Goal: Information Seeking & Learning: Learn about a topic

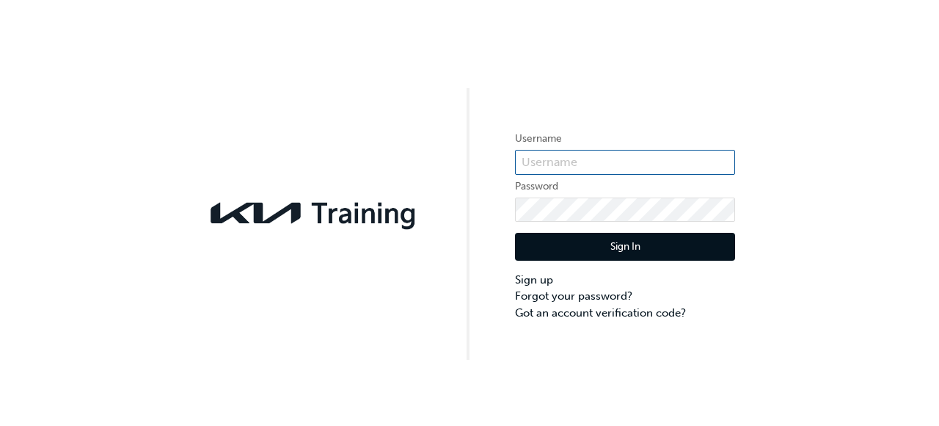
click at [610, 153] on input "text" at bounding box center [625, 162] width 220 height 25
type input "Kau82538e9"
click at [619, 249] on button "Sign In" at bounding box center [625, 247] width 220 height 28
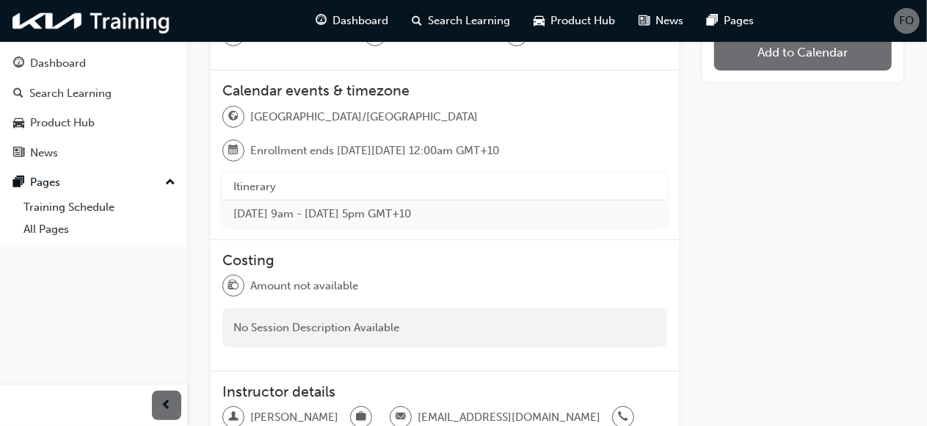
scroll to position [219, 0]
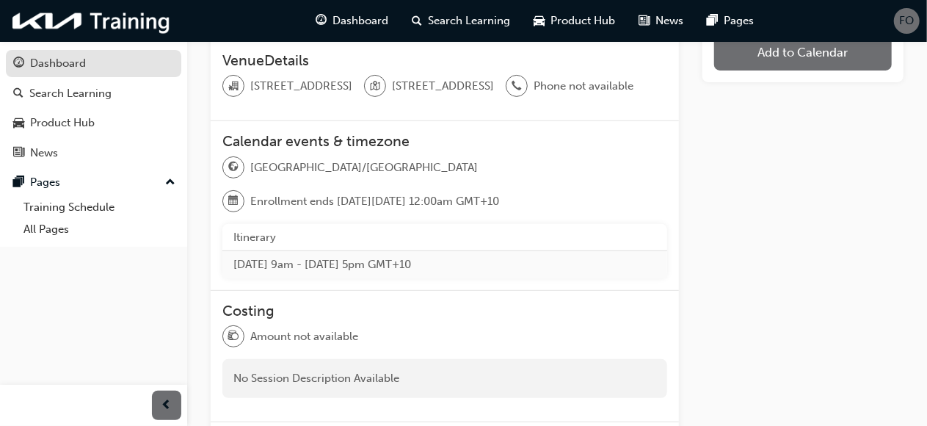
click at [84, 59] on div "Dashboard" at bounding box center [58, 63] width 56 height 17
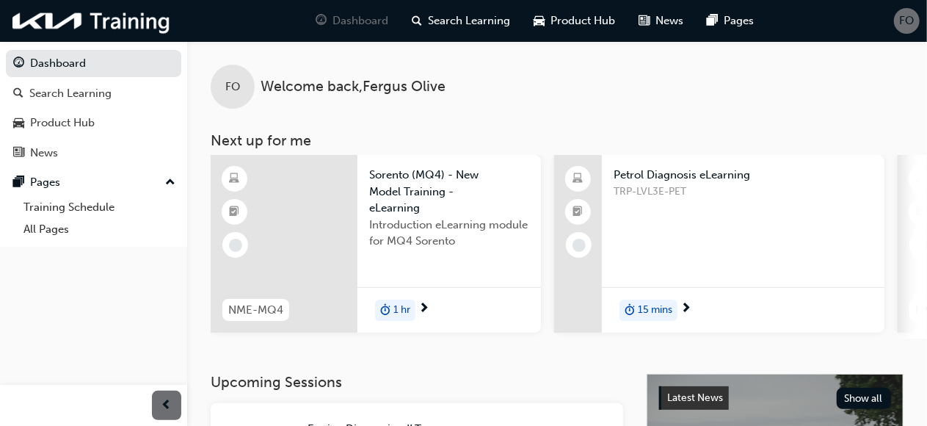
click at [715, 255] on div "Petrol Diagnosis eLearning TRP-LVL3E-PET 15 mins" at bounding box center [743, 244] width 282 height 178
click at [692, 203] on div "TRP-LVL3E-PET" at bounding box center [742, 212] width 259 height 59
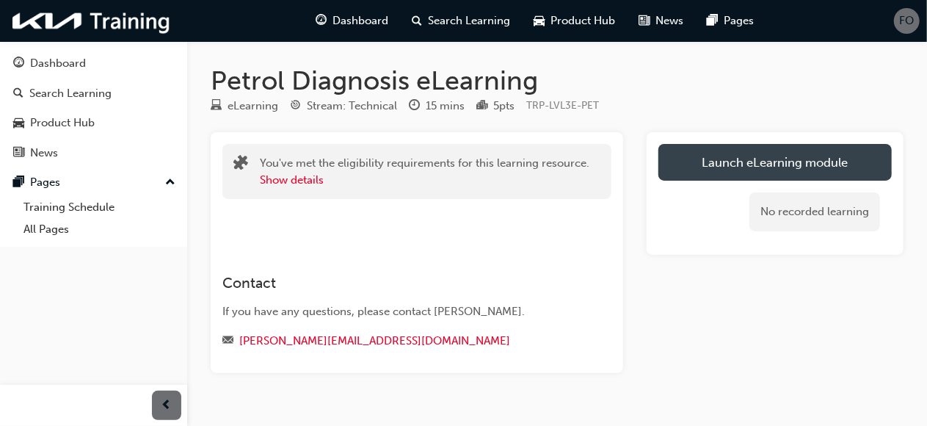
click at [784, 159] on link "Launch eLearning module" at bounding box center [774, 162] width 233 height 37
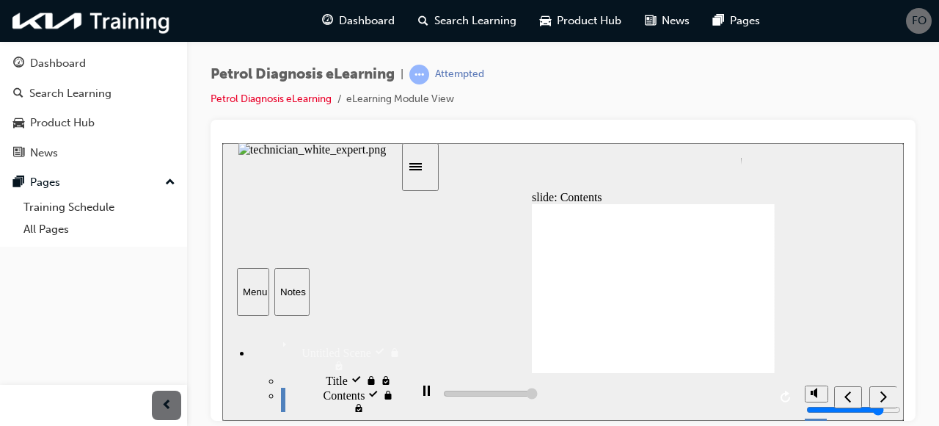
type input "11000"
click at [856, 238] on div "slide: Contents Engine GDI System GDI System Engine Back to top Playback Speed …" at bounding box center [563, 280] width 682 height 277
click at [889, 169] on div "slide: Contents Engine GDI System GDI System Engine Back to top Playback Speed …" at bounding box center [563, 280] width 682 height 277
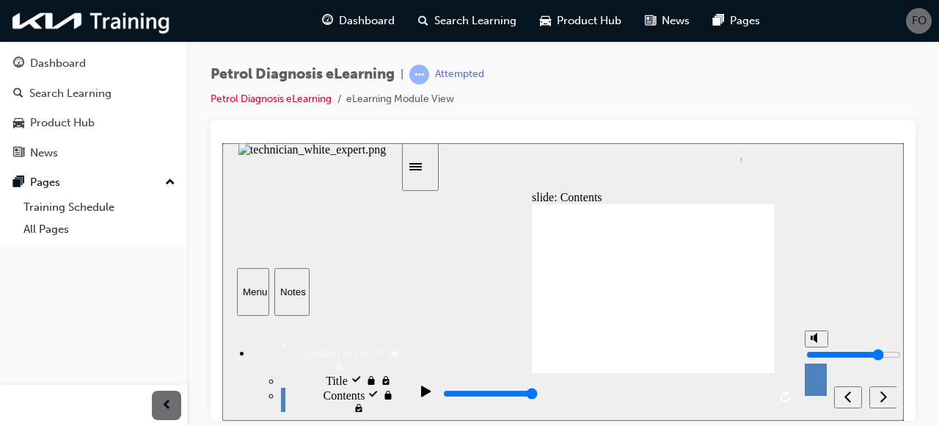
click at [814, 348] on input "volume" at bounding box center [853, 354] width 95 height 12
drag, startPoint x: 817, startPoint y: 335, endPoint x: 816, endPoint y: 294, distance: 41.1
type input "10"
click at [816, 348] on input "volume" at bounding box center [853, 354] width 95 height 12
click at [415, 395] on div "play/pause" at bounding box center [426, 396] width 25 height 25
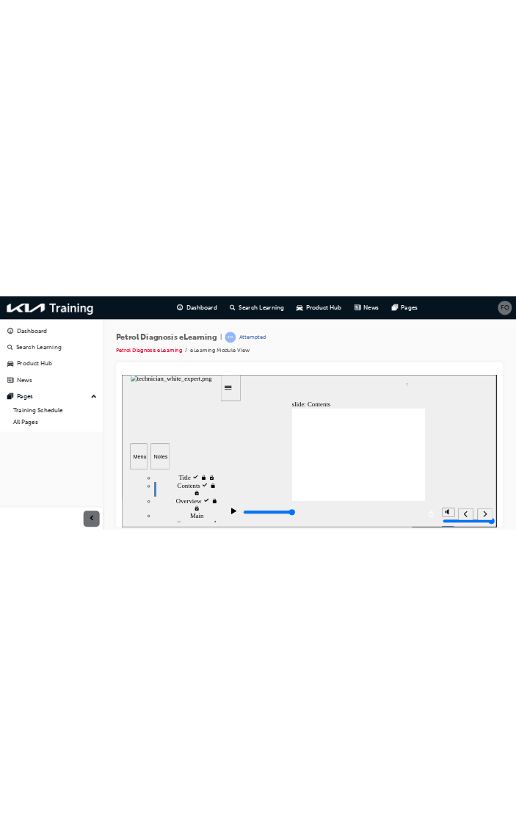
scroll to position [73, 0]
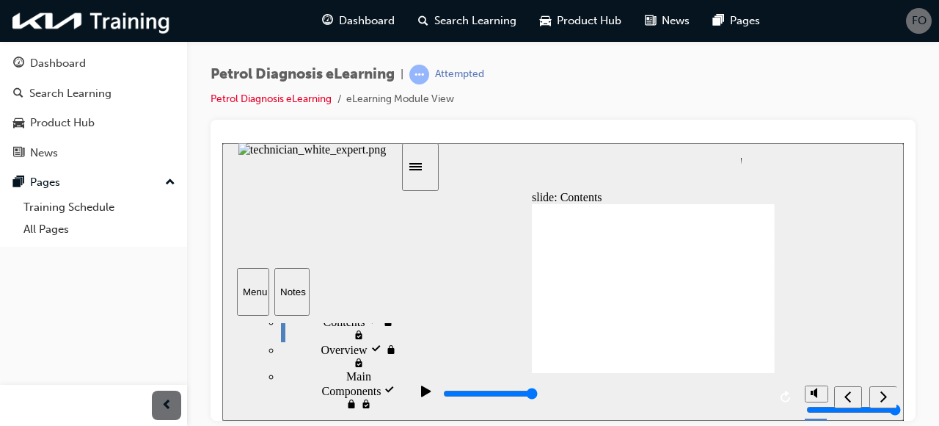
click at [427, 167] on icon "Sidebar Toggle" at bounding box center [420, 165] width 22 height 9
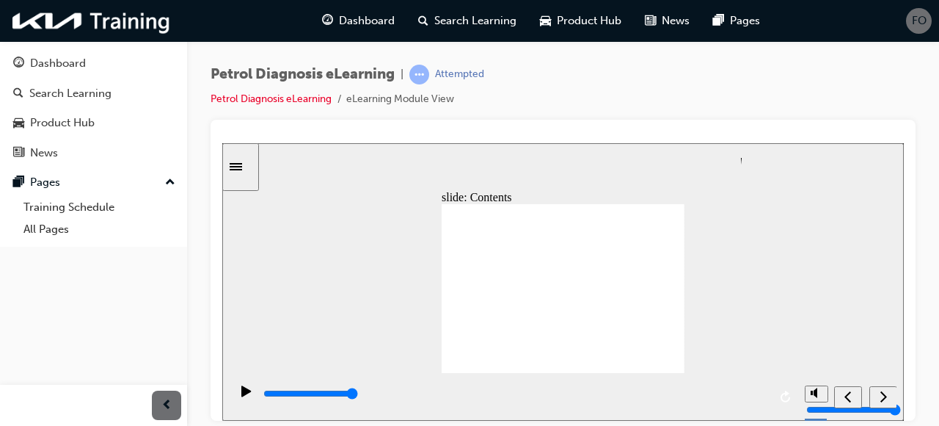
click at [888, 163] on div "slide: Contents Engine GDI System GDI System Engine Back to top Playback Speed …" at bounding box center [563, 280] width 682 height 277
drag, startPoint x: 751, startPoint y: 298, endPoint x: 809, endPoint y: 303, distance: 58.2
click at [812, 303] on div "slide: Contents Engine GDI System GDI System Engine Back to top Playback Speed …" at bounding box center [563, 280] width 682 height 277
click at [883, 394] on icon "next" at bounding box center [884, 395] width 7 height 11
click at [840, 70] on div "Petrol Diagnosis eLearning | Attempted Petrol Diagnosis eLearning eLearning Mod…" at bounding box center [563, 92] width 705 height 55
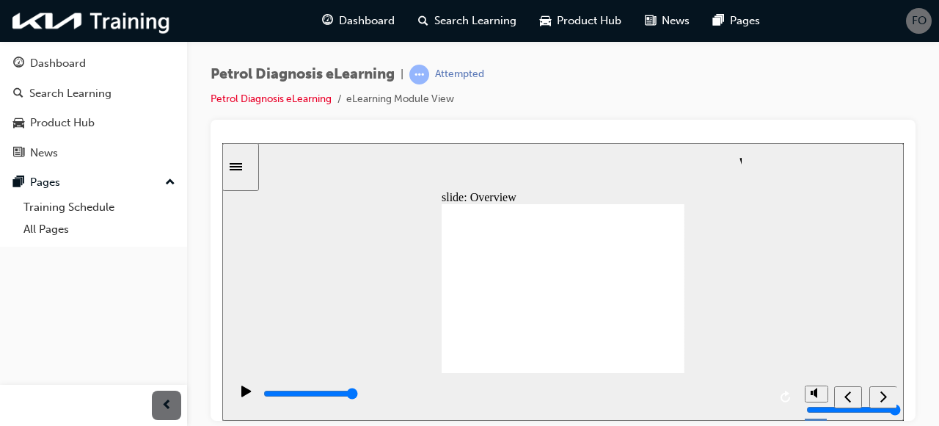
click at [251, 170] on div "Sidebar Toggle" at bounding box center [240, 166] width 25 height 11
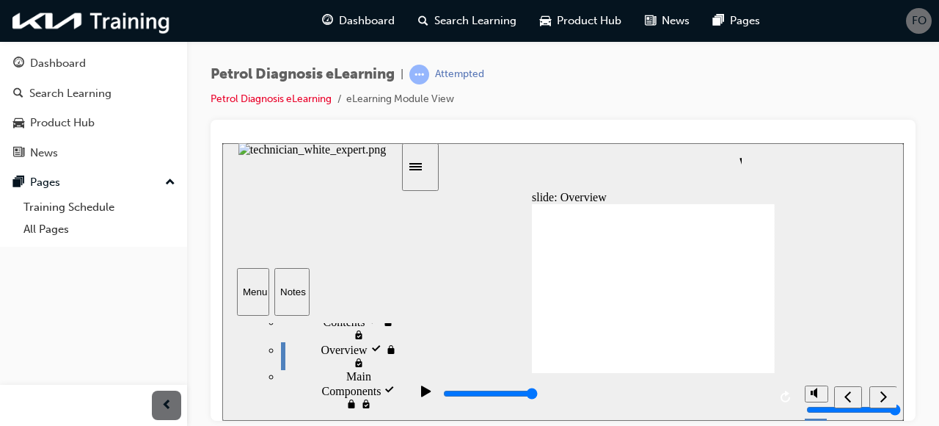
click at [429, 172] on div "Sidebar Toggle" at bounding box center [420, 166] width 25 height 11
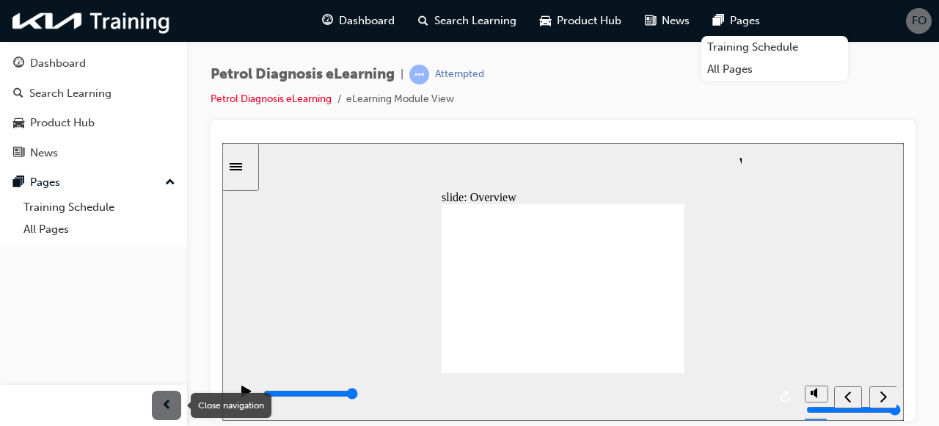
click at [171, 403] on span "prev-icon" at bounding box center [166, 405] width 11 height 18
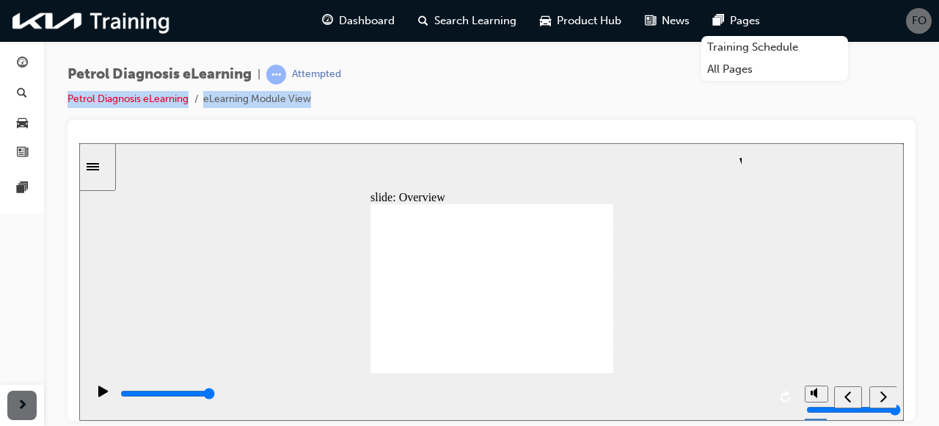
drag, startPoint x: 421, startPoint y: 128, endPoint x: 420, endPoint y: 81, distance: 47.0
click at [420, 81] on div "Petrol Diagnosis eLearning | Attempted Petrol Diagnosis eLearning eLearning Mod…" at bounding box center [492, 215] width 848 height 301
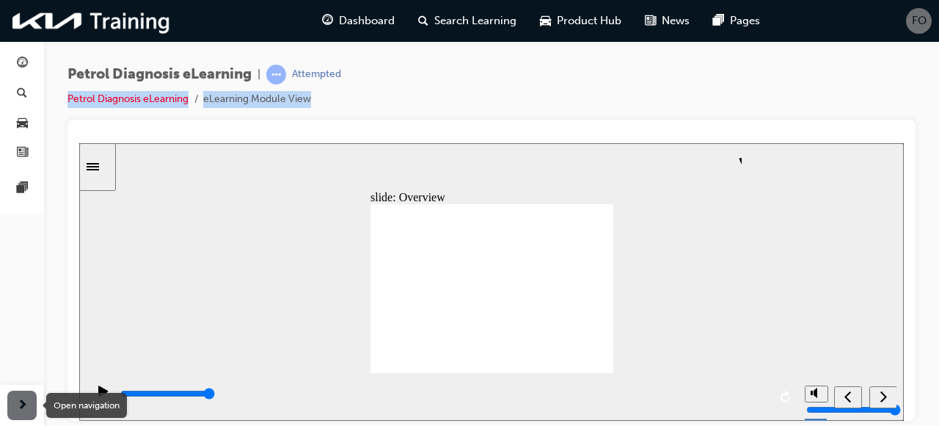
click at [20, 404] on span "next-icon" at bounding box center [22, 405] width 11 height 18
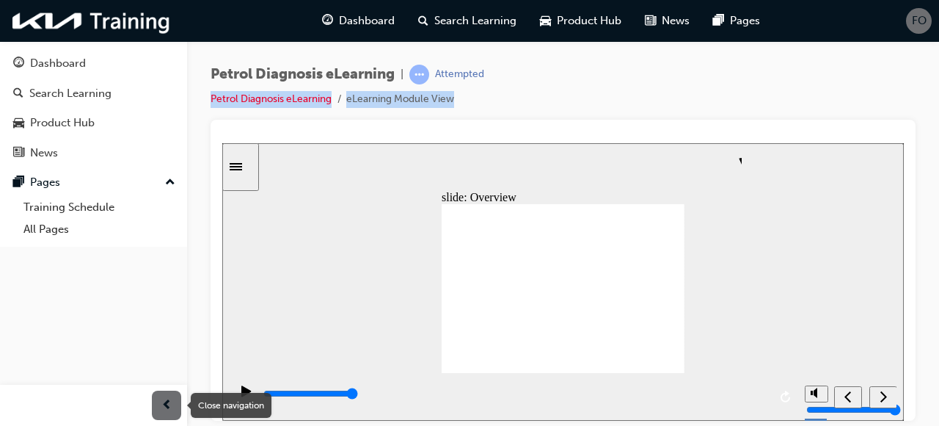
click at [167, 406] on span "prev-icon" at bounding box center [166, 405] width 11 height 18
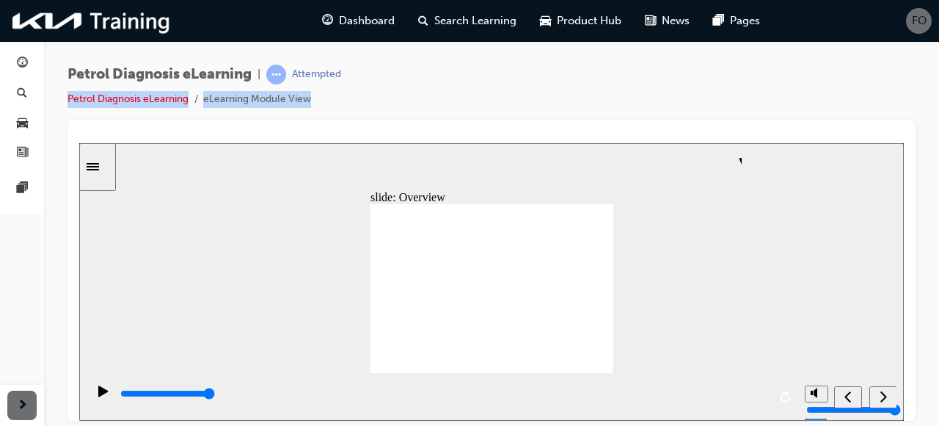
click at [436, 106] on div "Petrol Diagnosis eLearning | Attempted Petrol Diagnosis eLearning eLearning Mod…" at bounding box center [492, 92] width 848 height 55
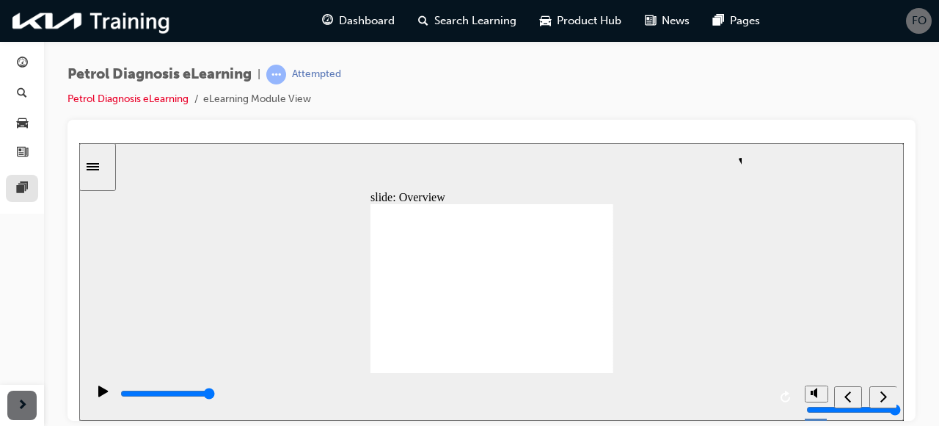
click at [26, 197] on link at bounding box center [22, 188] width 32 height 27
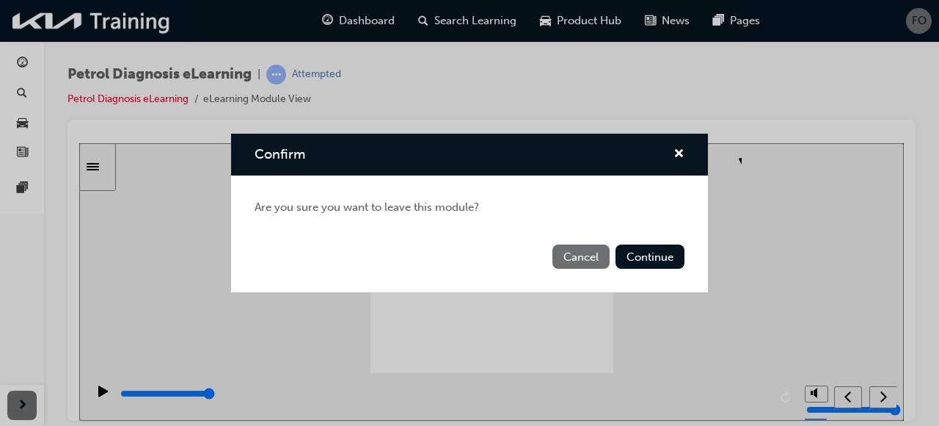
click at [672, 153] on div "Confirm" at bounding box center [673, 154] width 23 height 18
click at [680, 155] on span "cross-icon" at bounding box center [679, 154] width 11 height 13
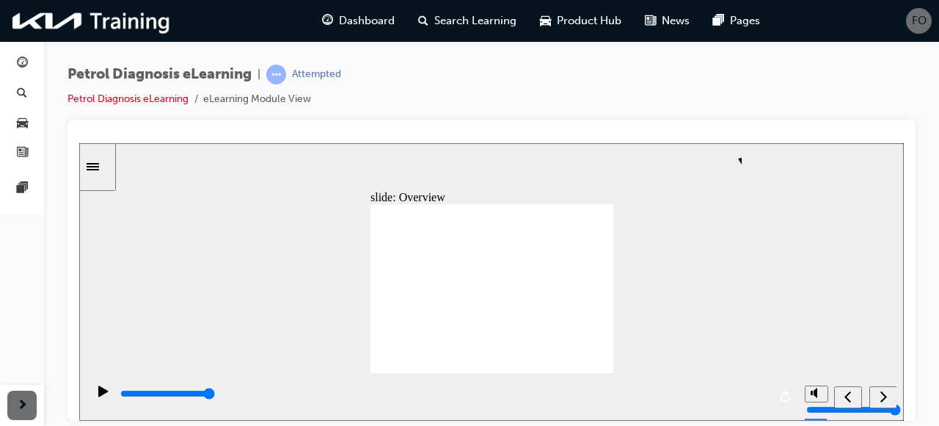
drag, startPoint x: 663, startPoint y: 179, endPoint x: 897, endPoint y: 52, distance: 266.3
click at [897, 52] on div "Petrol Diagnosis eLearning | Attempted Petrol Diagnosis eLearning eLearning Mod…" at bounding box center [491, 215] width 895 height 348
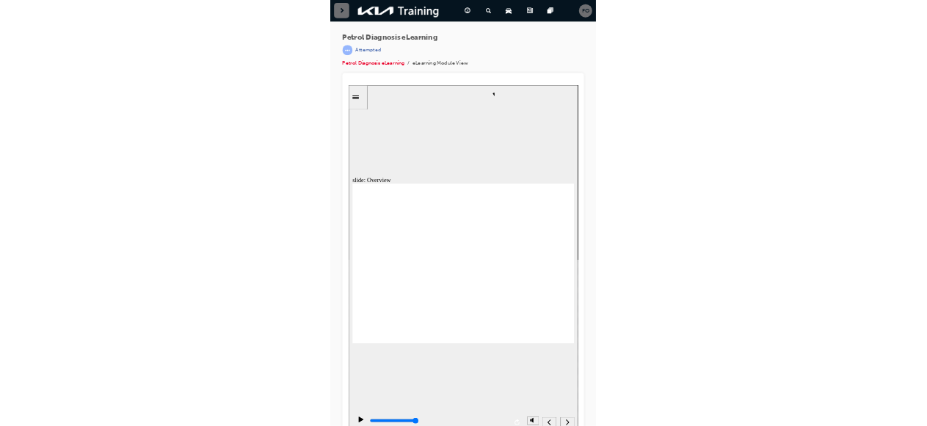
scroll to position [0, 0]
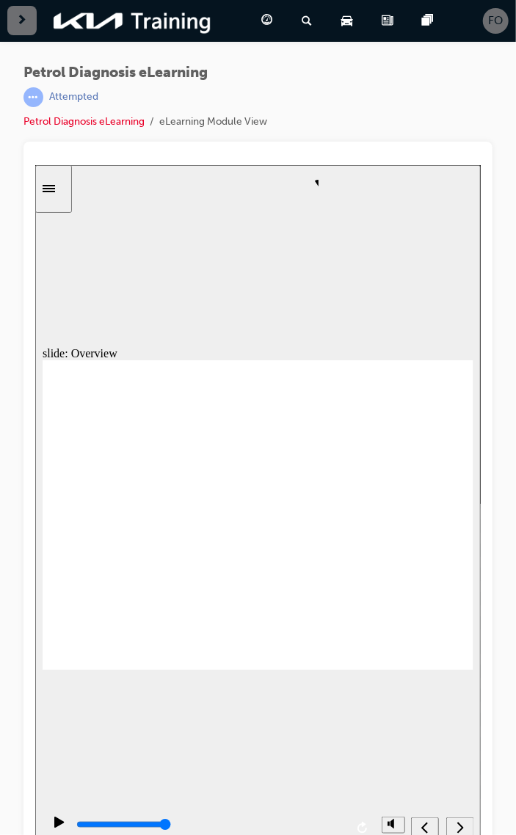
click at [461, 425] on icon "next" at bounding box center [459, 826] width 7 height 11
click at [456, 425] on nav "slide navigation" at bounding box center [441, 827] width 62 height 48
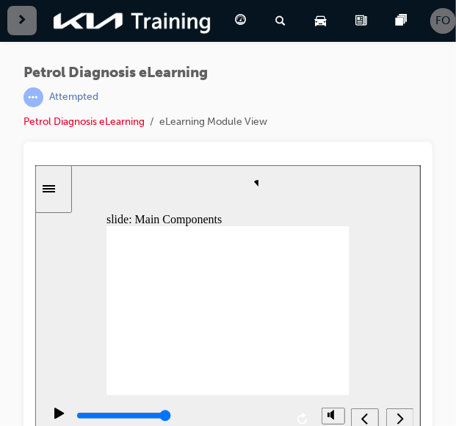
click at [338, 118] on div "Petrol Diagnosis eLearning | Attempted Petrol Diagnosis eLearning eLearning Mod…" at bounding box center [227, 103] width 409 height 77
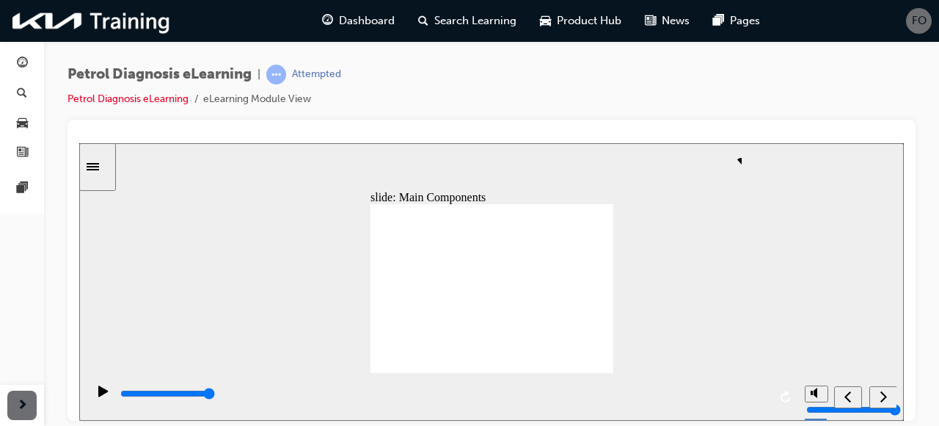
click at [882, 395] on icon "next" at bounding box center [883, 395] width 7 height 13
click at [883, 389] on nav "slide navigation" at bounding box center [865, 396] width 62 height 48
type input "35000"
click at [628, 75] on div "Petrol Diagnosis eLearning | Attempted Petrol Diagnosis eLearning eLearning Mod…" at bounding box center [492, 92] width 848 height 55
click at [167, 95] on link "Petrol Diagnosis eLearning" at bounding box center [128, 98] width 121 height 12
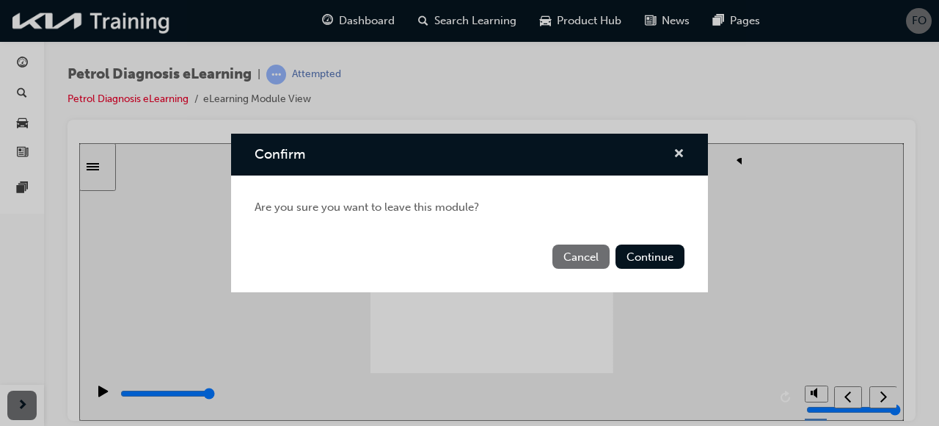
click at [680, 152] on span "cross-icon" at bounding box center [679, 154] width 11 height 13
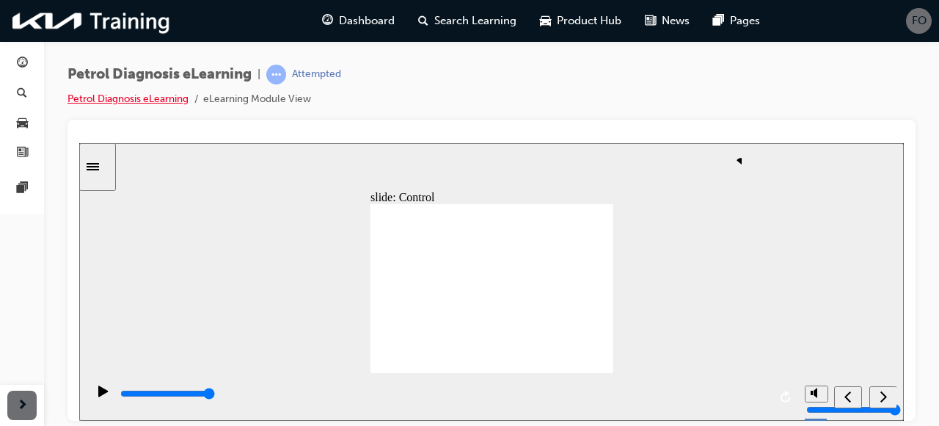
click at [104, 98] on link "Petrol Diagnosis eLearning" at bounding box center [128, 98] width 121 height 12
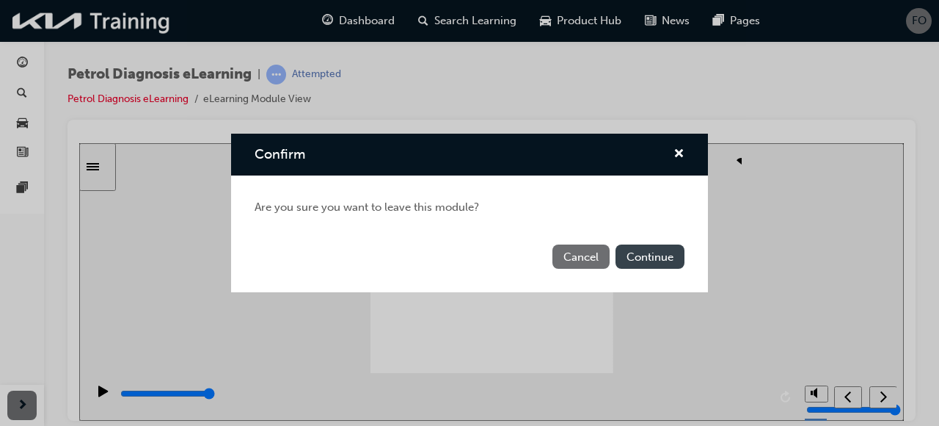
click at [652, 253] on button "Continue" at bounding box center [650, 256] width 69 height 24
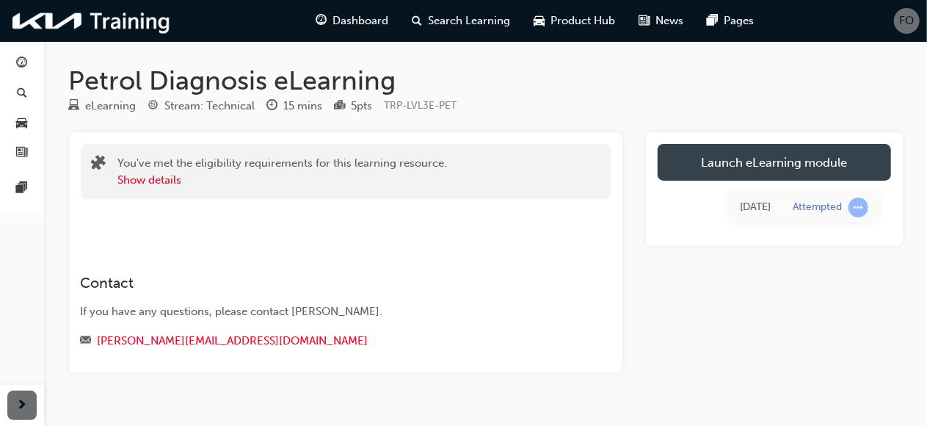
click at [737, 150] on link "Launch eLearning module" at bounding box center [773, 162] width 233 height 37
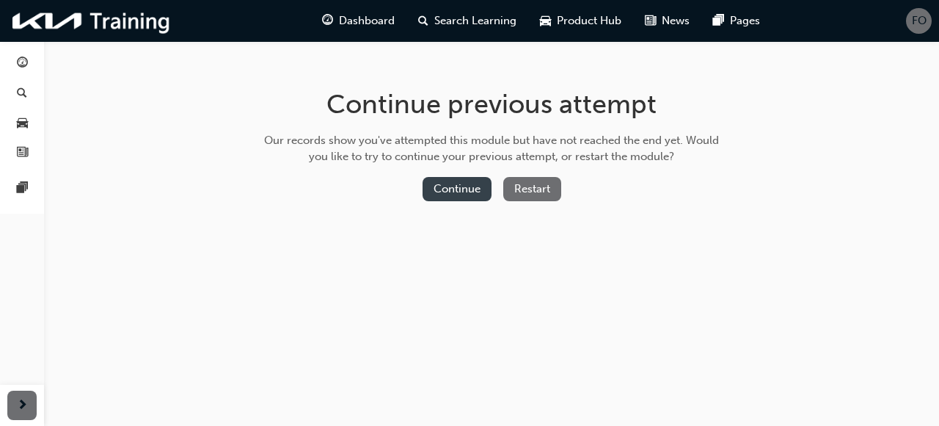
click at [462, 183] on button "Continue" at bounding box center [457, 189] width 69 height 24
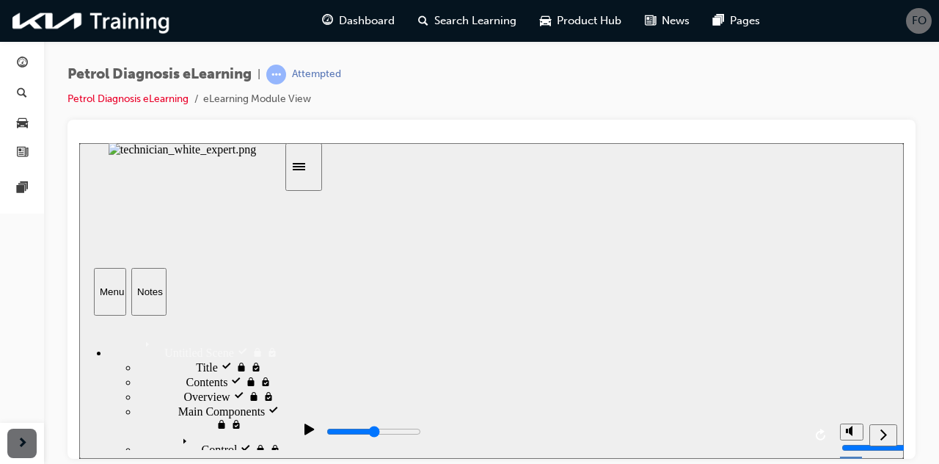
click at [630, 76] on div "Petrol Diagnosis eLearning | Attempted Petrol Diagnosis eLearning eLearning Mod…" at bounding box center [492, 92] width 848 height 55
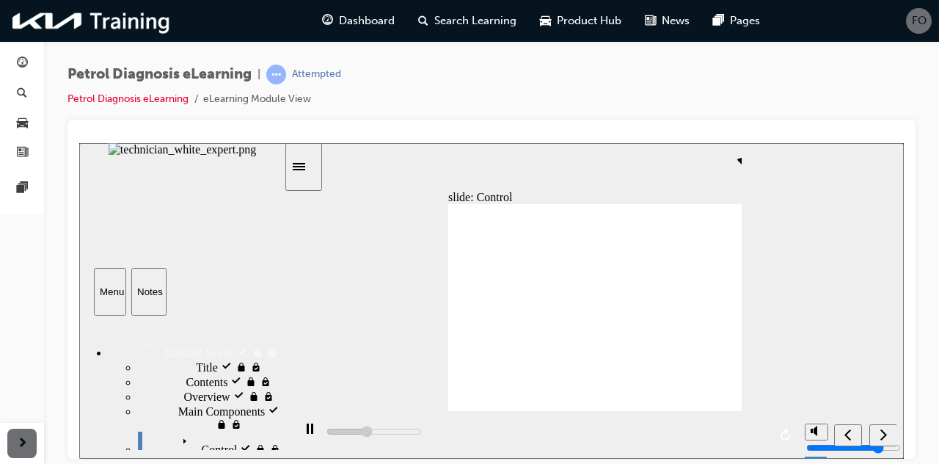
click at [305, 163] on icon "Sidebar Toggle" at bounding box center [299, 165] width 12 height 7
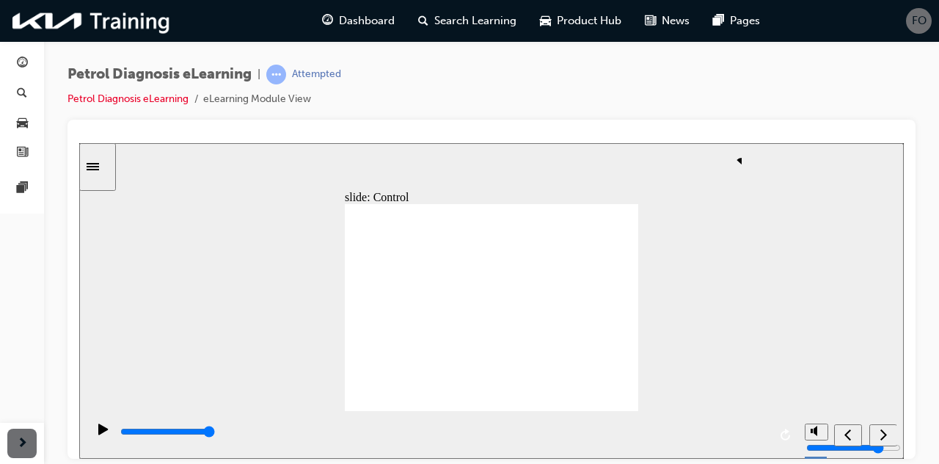
click at [885, 425] on icon "next" at bounding box center [884, 433] width 7 height 11
click at [153, 103] on link "Petrol Diagnosis eLearning" at bounding box center [128, 98] width 121 height 12
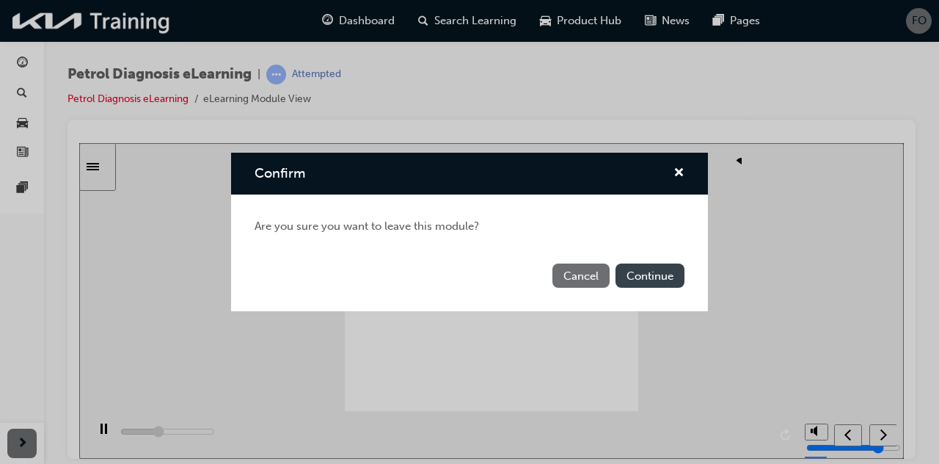
type input "68200"
click at [651, 281] on button "Continue" at bounding box center [650, 275] width 69 height 24
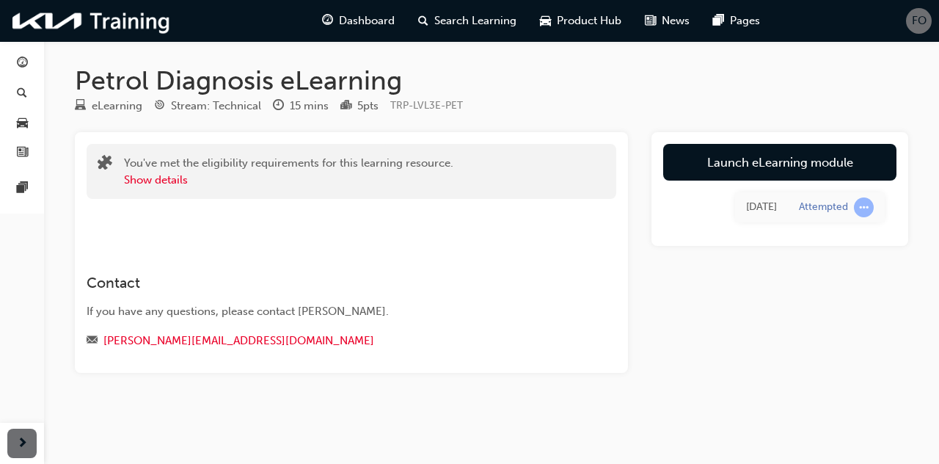
click at [920, 21] on span "FO" at bounding box center [919, 20] width 15 height 17
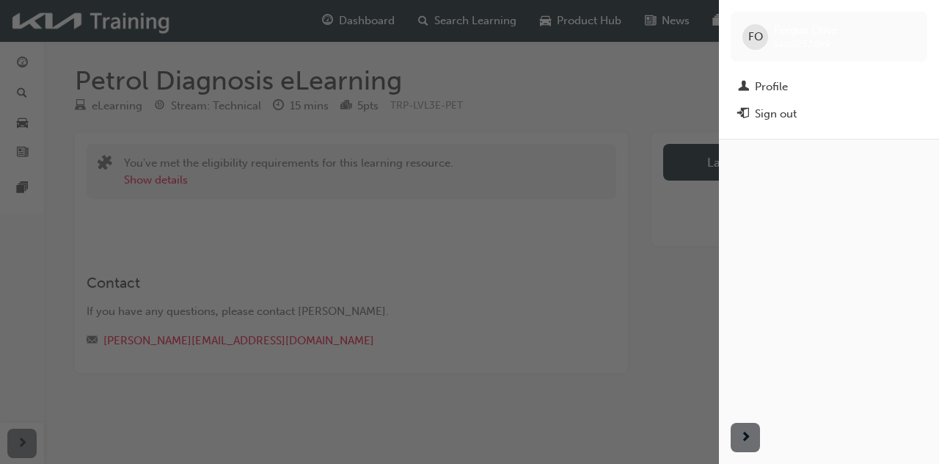
click at [768, 255] on div "button" at bounding box center [829, 275] width 220 height 272
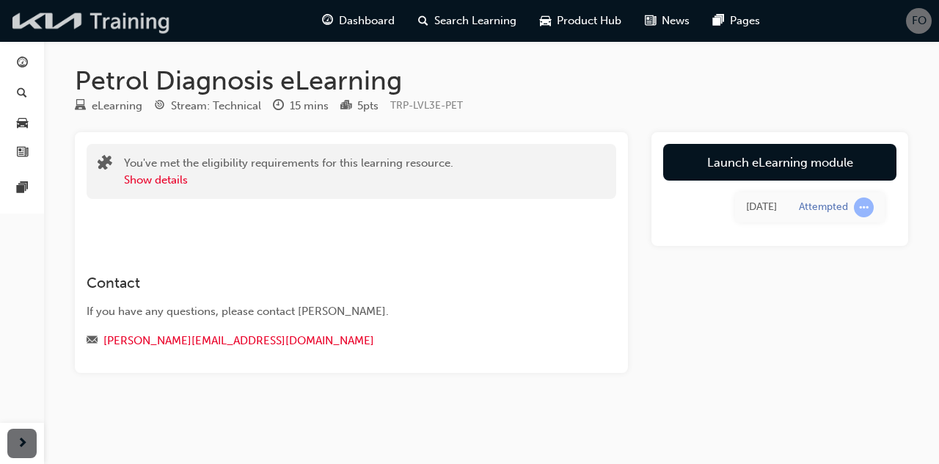
click at [33, 10] on img at bounding box center [91, 21] width 169 height 30
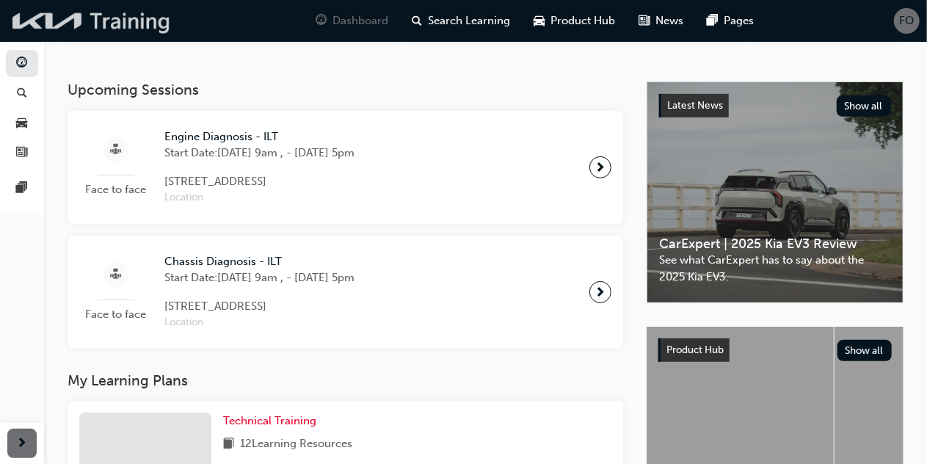
scroll to position [291, 0]
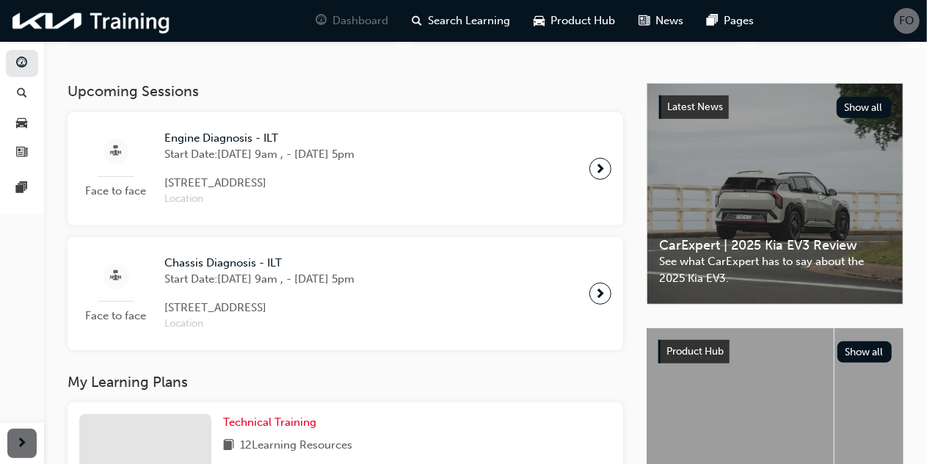
click at [903, 20] on span "FO" at bounding box center [907, 20] width 15 height 17
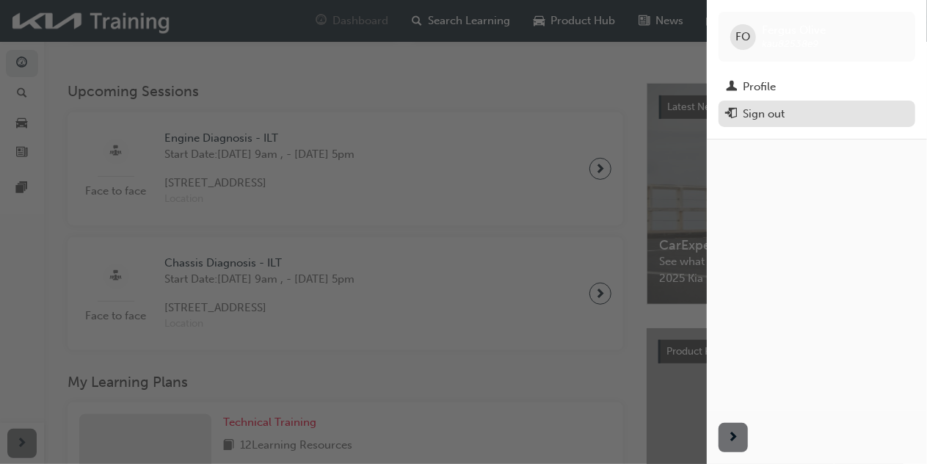
click at [779, 106] on div "Sign out" at bounding box center [764, 114] width 42 height 17
